Goal: Information Seeking & Learning: Check status

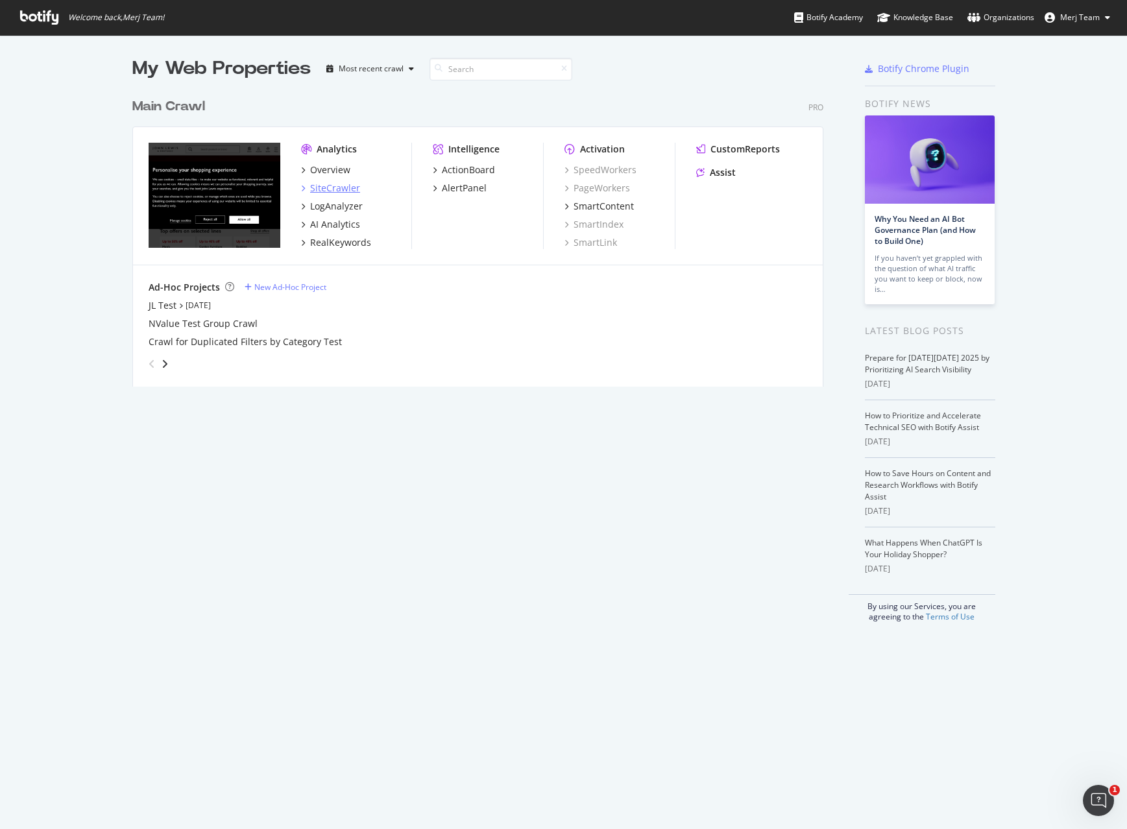
click at [334, 189] on div "SiteCrawler" at bounding box center [335, 188] width 50 height 13
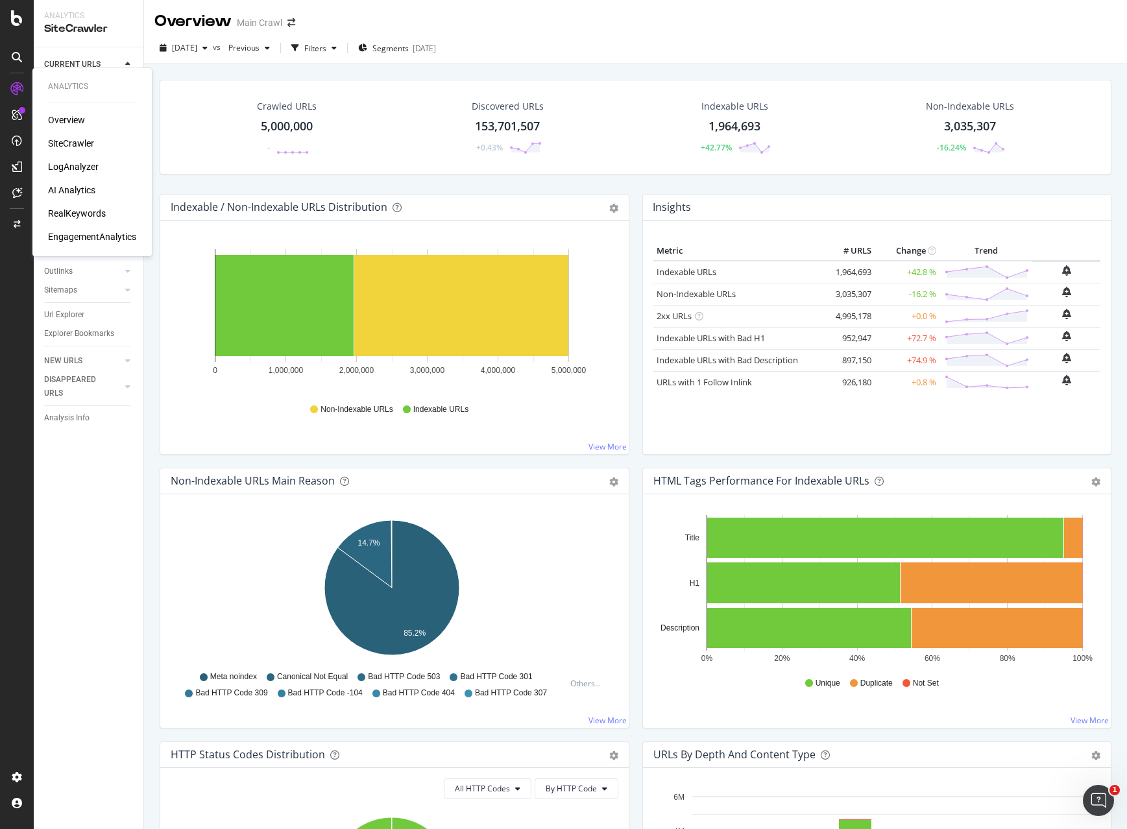
click at [73, 141] on div "SiteCrawler" at bounding box center [71, 143] width 46 height 13
